Goal: Navigation & Orientation: Find specific page/section

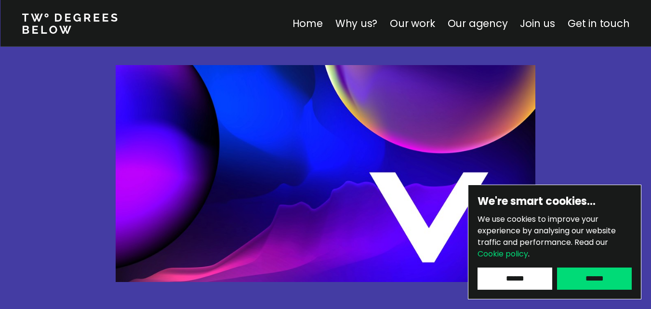
scroll to position [2458, 0]
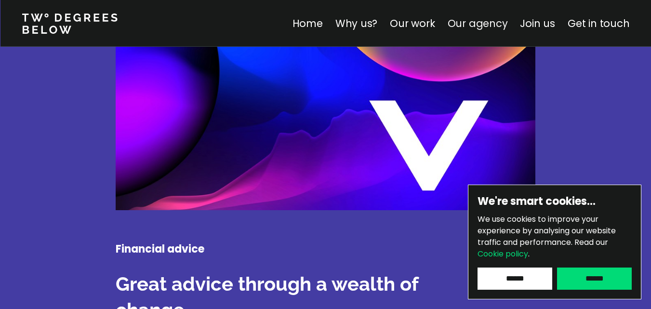
click at [462, 25] on link "Our agency" at bounding box center [477, 23] width 60 height 14
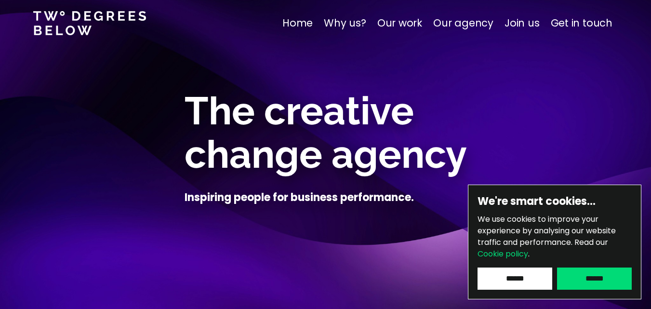
scroll to position [4532, 0]
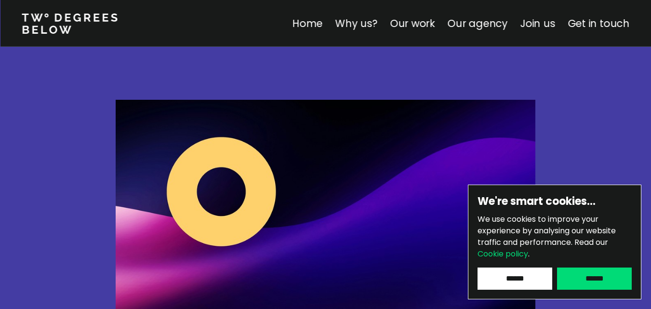
scroll to position [1538, 0]
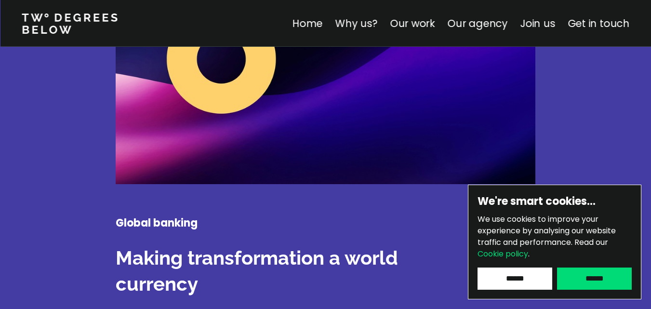
click at [239, 118] on img at bounding box center [326, 75] width 420 height 217
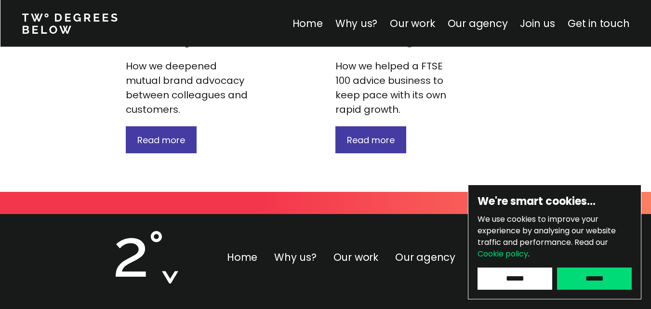
scroll to position [1679, 0]
